Goal: Task Accomplishment & Management: Manage account settings

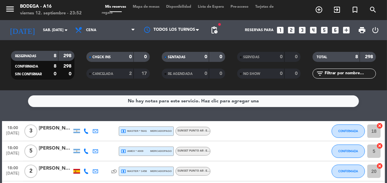
click at [51, 128] on div "[PERSON_NAME]" at bounding box center [55, 128] width 33 height 8
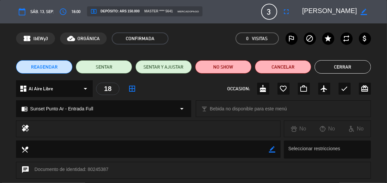
click at [363, 11] on icon "border_color" at bounding box center [364, 12] width 6 height 6
click at [363, 12] on icon at bounding box center [364, 12] width 6 height 6
click at [304, 15] on textarea at bounding box center [330, 12] width 55 height 12
drag, startPoint x: 358, startPoint y: 8, endPoint x: 311, endPoint y: 11, distance: 47.5
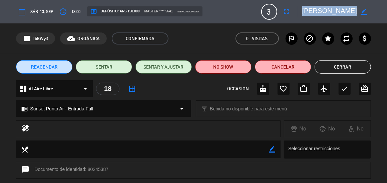
click at [311, 11] on div "border_color" at bounding box center [334, 12] width 73 height 12
click at [335, 65] on button "Cerrar" at bounding box center [343, 66] width 56 height 13
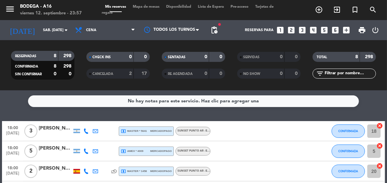
click at [51, 129] on div "[PERSON_NAME]" at bounding box center [55, 128] width 33 height 8
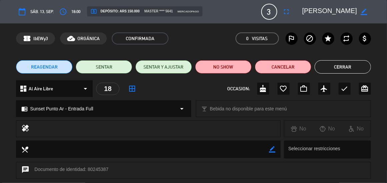
click at [340, 66] on button "Cerrar" at bounding box center [343, 66] width 56 height 13
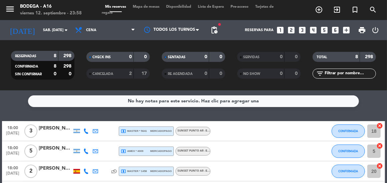
click at [53, 149] on div "[PERSON_NAME]" at bounding box center [55, 148] width 33 height 8
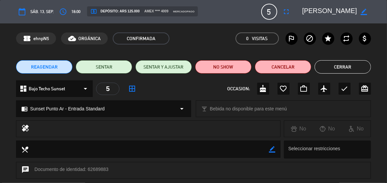
click at [341, 69] on button "Cerrar" at bounding box center [343, 66] width 56 height 13
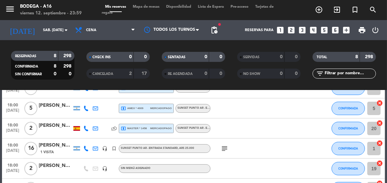
scroll to position [33, 0]
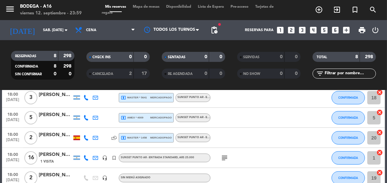
click at [60, 135] on div "[PERSON_NAME]" at bounding box center [55, 135] width 33 height 8
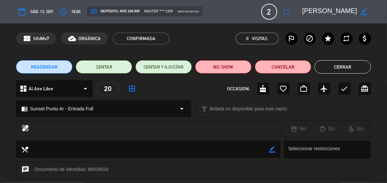
drag, startPoint x: 300, startPoint y: 12, endPoint x: 335, endPoint y: 11, distance: 35.4
click at [335, 11] on div "border_color" at bounding box center [334, 12] width 73 height 12
click at [303, 8] on textarea at bounding box center [330, 12] width 55 height 12
drag, startPoint x: 303, startPoint y: 8, endPoint x: 345, endPoint y: 9, distance: 42.8
click at [345, 9] on textarea at bounding box center [330, 12] width 55 height 12
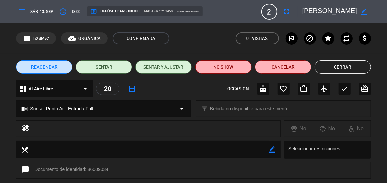
click at [342, 67] on button "Cerrar" at bounding box center [343, 66] width 56 height 13
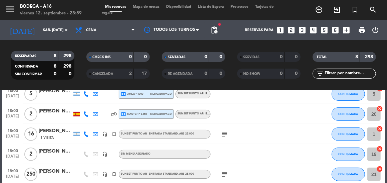
scroll to position [66, 0]
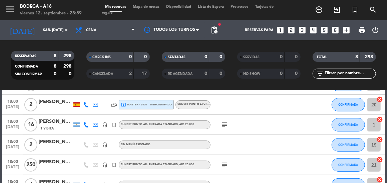
click at [45, 120] on div "[PERSON_NAME]" at bounding box center [55, 122] width 33 height 8
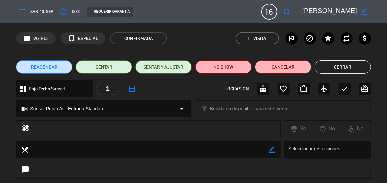
drag, startPoint x: 298, startPoint y: 10, endPoint x: 325, endPoint y: 9, distance: 27.4
click at [325, 9] on editable-input "border_color" at bounding box center [333, 12] width 77 height 12
click at [302, 10] on div "border_color" at bounding box center [334, 12] width 73 height 12
drag, startPoint x: 302, startPoint y: 10, endPoint x: 311, endPoint y: 10, distance: 8.7
click at [311, 10] on div "border_color" at bounding box center [334, 12] width 73 height 12
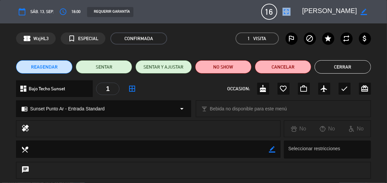
drag, startPoint x: 311, startPoint y: 10, endPoint x: 301, endPoint y: 10, distance: 9.7
click at [301, 10] on div "border_color" at bounding box center [334, 12] width 73 height 12
click at [302, 10] on div "border_color" at bounding box center [334, 12] width 73 height 12
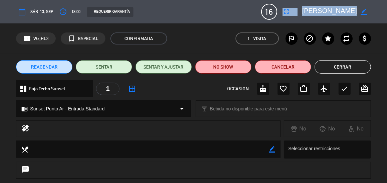
click at [302, 10] on div "border_color" at bounding box center [334, 12] width 73 height 12
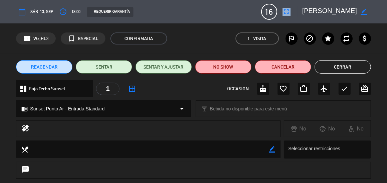
drag, startPoint x: 302, startPoint y: 10, endPoint x: 351, endPoint y: 10, distance: 48.8
click at [351, 10] on div "border_color" at bounding box center [334, 12] width 73 height 12
click at [301, 11] on div "border_color" at bounding box center [334, 12] width 73 height 12
click at [303, 9] on textarea at bounding box center [330, 12] width 55 height 12
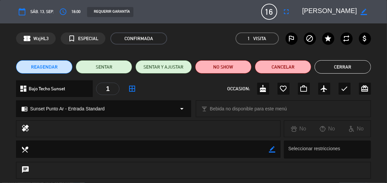
drag, startPoint x: 303, startPoint y: 9, endPoint x: 360, endPoint y: 9, distance: 57.1
click at [360, 9] on div "border_color" at bounding box center [334, 12] width 73 height 12
drag, startPoint x: 360, startPoint y: 9, endPoint x: 338, endPoint y: 11, distance: 22.1
click at [342, 67] on button "Cerrar" at bounding box center [343, 66] width 56 height 13
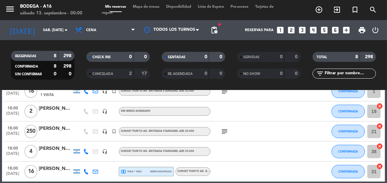
scroll to position [100, 0]
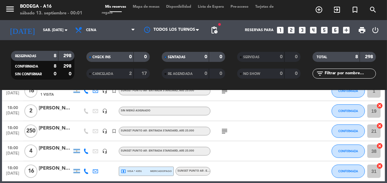
click at [65, 109] on div "[PERSON_NAME]" at bounding box center [55, 108] width 33 height 8
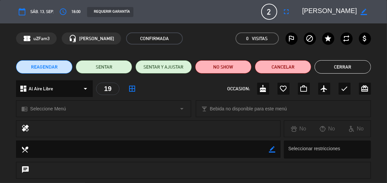
drag, startPoint x: 302, startPoint y: 10, endPoint x: 341, endPoint y: 10, distance: 38.7
click at [341, 10] on div "border_color" at bounding box center [334, 12] width 73 height 12
drag, startPoint x: 302, startPoint y: 9, endPoint x: 331, endPoint y: 9, distance: 29.4
click at [331, 9] on div "border_color" at bounding box center [334, 12] width 73 height 12
click at [303, 9] on textarea at bounding box center [330, 12] width 55 height 12
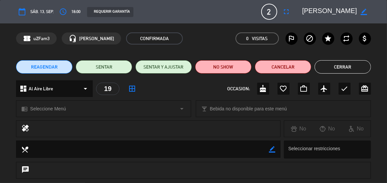
drag, startPoint x: 302, startPoint y: 9, endPoint x: 342, endPoint y: 8, distance: 39.8
click at [342, 8] on textarea at bounding box center [330, 12] width 55 height 12
drag, startPoint x: 342, startPoint y: 8, endPoint x: 322, endPoint y: 11, distance: 20.5
click at [343, 68] on button "Cerrar" at bounding box center [343, 66] width 56 height 13
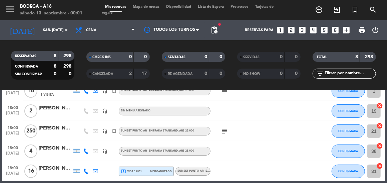
click at [40, 149] on div "[PERSON_NAME]" at bounding box center [55, 148] width 33 height 8
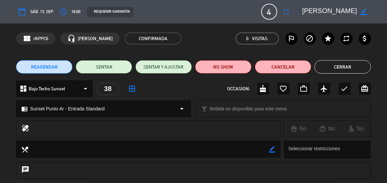
click at [301, 9] on div "border_color" at bounding box center [334, 12] width 73 height 12
drag, startPoint x: 301, startPoint y: 9, endPoint x: 320, endPoint y: 9, distance: 19.4
click at [320, 9] on div "border_color" at bounding box center [334, 12] width 73 height 12
drag, startPoint x: 320, startPoint y: 9, endPoint x: 302, endPoint y: 10, distance: 17.7
click at [302, 10] on div "border_color" at bounding box center [334, 12] width 73 height 12
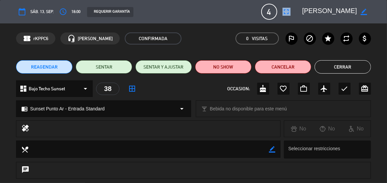
click at [302, 10] on div "border_color" at bounding box center [334, 12] width 73 height 12
drag, startPoint x: 302, startPoint y: 10, endPoint x: 333, endPoint y: 10, distance: 31.1
click at [333, 10] on div "border_color" at bounding box center [334, 12] width 73 height 12
click at [302, 9] on div "border_color" at bounding box center [334, 12] width 73 height 12
drag, startPoint x: 302, startPoint y: 9, endPoint x: 347, endPoint y: 10, distance: 45.1
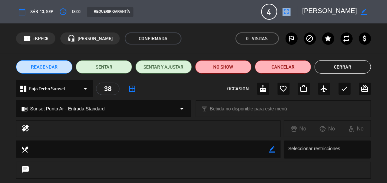
click at [347, 10] on div "border_color" at bounding box center [334, 12] width 73 height 12
drag, startPoint x: 347, startPoint y: 10, endPoint x: 304, endPoint y: 11, distance: 43.1
click at [304, 11] on textarea at bounding box center [330, 12] width 55 height 12
click at [342, 62] on button "Cerrar" at bounding box center [343, 66] width 56 height 13
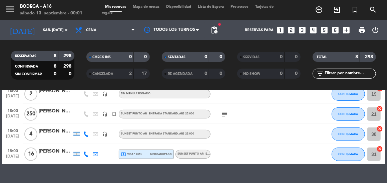
scroll to position [132, 0]
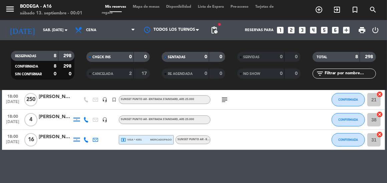
click at [51, 137] on div "[PERSON_NAME]" at bounding box center [55, 137] width 33 height 8
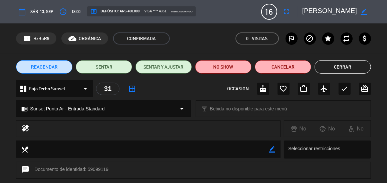
drag, startPoint x: 302, startPoint y: 10, endPoint x: 346, endPoint y: 9, distance: 43.4
click at [346, 9] on div "border_color" at bounding box center [334, 12] width 73 height 12
drag, startPoint x: 353, startPoint y: 10, endPoint x: 302, endPoint y: 11, distance: 51.4
click at [302, 11] on div "border_color" at bounding box center [334, 12] width 73 height 12
click at [330, 65] on button "Cerrar" at bounding box center [343, 66] width 56 height 13
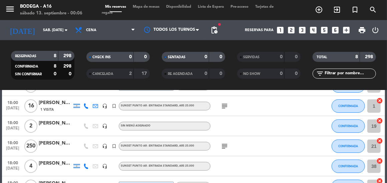
scroll to position [100, 0]
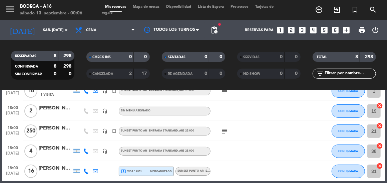
click at [56, 128] on div "[PERSON_NAME]" at bounding box center [55, 128] width 33 height 8
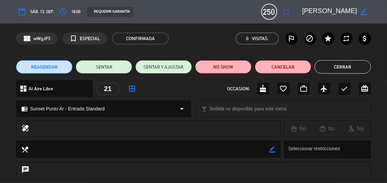
click at [349, 64] on button "Cerrar" at bounding box center [343, 66] width 56 height 13
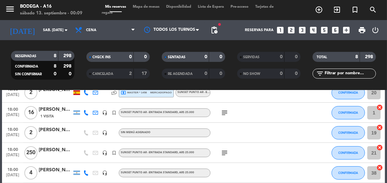
scroll to position [65, 0]
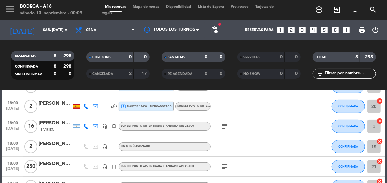
click at [51, 125] on div "[PERSON_NAME]" at bounding box center [55, 123] width 33 height 8
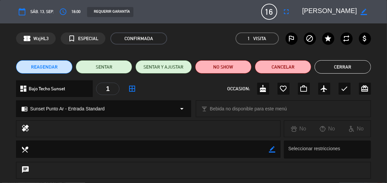
click at [322, 13] on textarea at bounding box center [330, 12] width 55 height 12
click at [335, 8] on textarea at bounding box center [330, 12] width 55 height 12
drag, startPoint x: 301, startPoint y: 12, endPoint x: 344, endPoint y: 9, distance: 43.2
click at [344, 9] on div "border_color" at bounding box center [334, 12] width 73 height 12
click at [315, 13] on textarea at bounding box center [330, 12] width 55 height 12
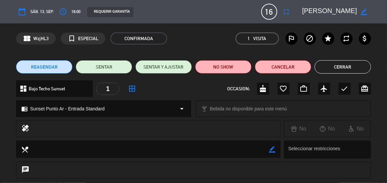
click at [315, 13] on textarea at bounding box center [330, 12] width 55 height 12
drag, startPoint x: 315, startPoint y: 13, endPoint x: 352, endPoint y: 12, distance: 37.4
click at [352, 12] on textarea at bounding box center [330, 12] width 55 height 12
click at [355, 10] on textarea at bounding box center [330, 12] width 55 height 12
click at [363, 11] on icon "border_color" at bounding box center [364, 12] width 6 height 6
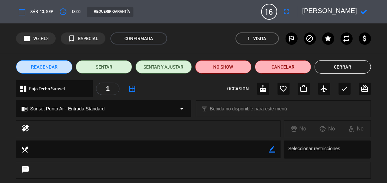
click at [363, 11] on icon at bounding box center [364, 12] width 6 height 6
click at [354, 11] on textarea at bounding box center [330, 12] width 55 height 12
click at [366, 10] on icon "border_color" at bounding box center [364, 12] width 6 height 6
click at [351, 11] on textarea at bounding box center [330, 12] width 55 height 12
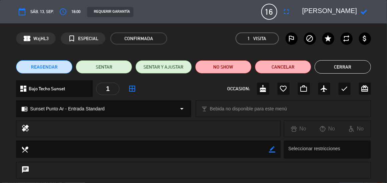
click at [346, 66] on button "Cerrar" at bounding box center [343, 66] width 56 height 13
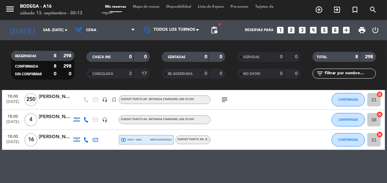
scroll to position [0, 0]
